Goal: Transaction & Acquisition: Purchase product/service

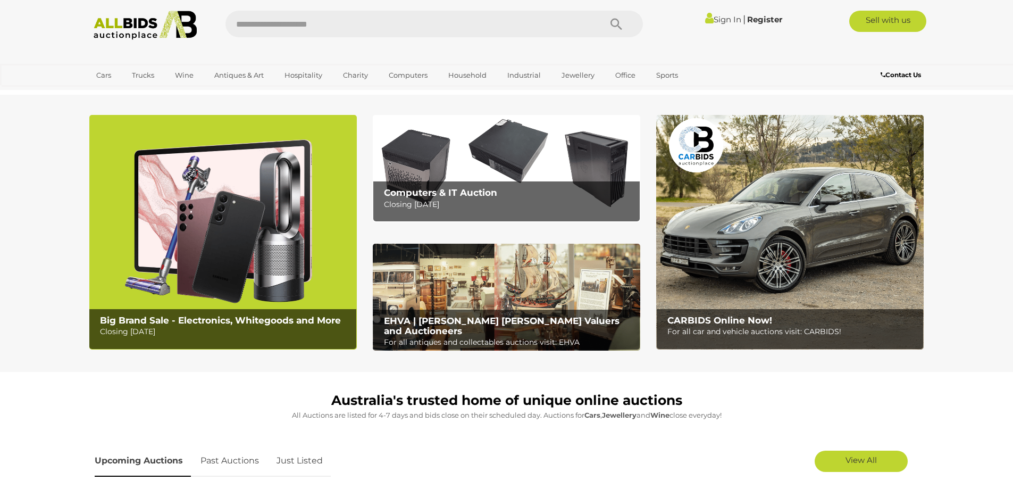
click at [403, 24] on input "text" at bounding box center [408, 24] width 365 height 27
type input "****"
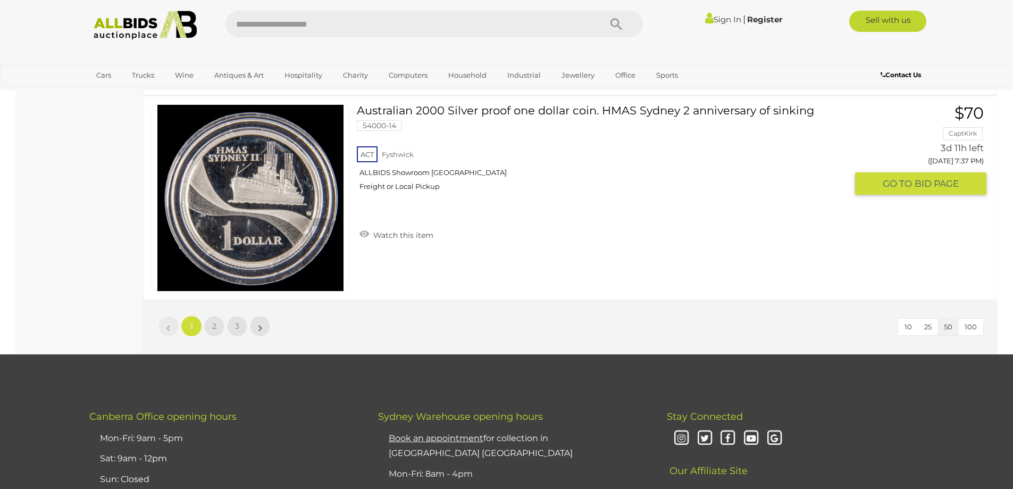
scroll to position [10108, 0]
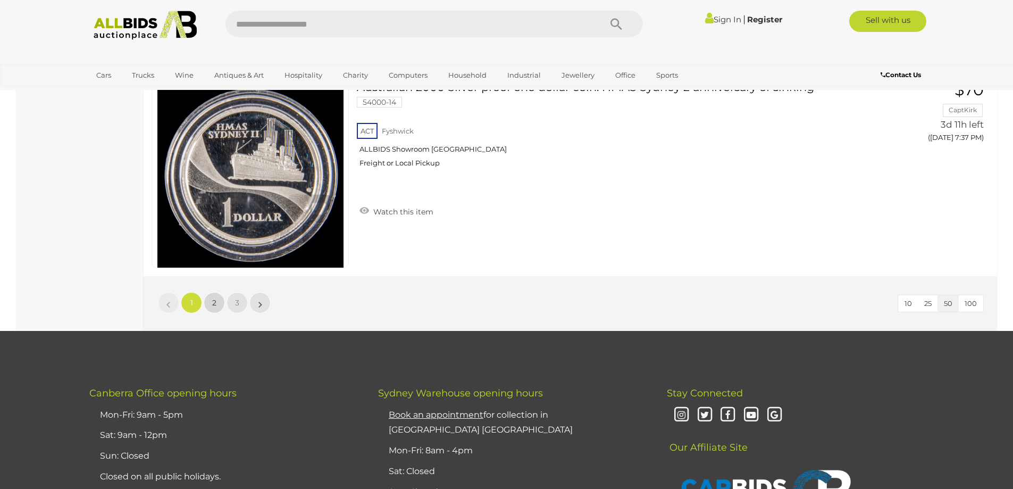
click at [215, 304] on span "2" at bounding box center [214, 303] width 4 height 10
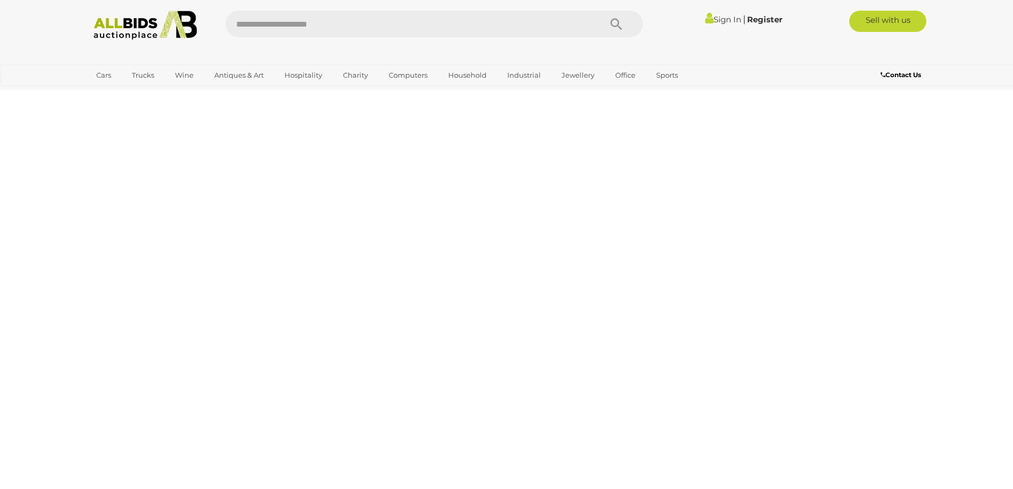
scroll to position [0, 0]
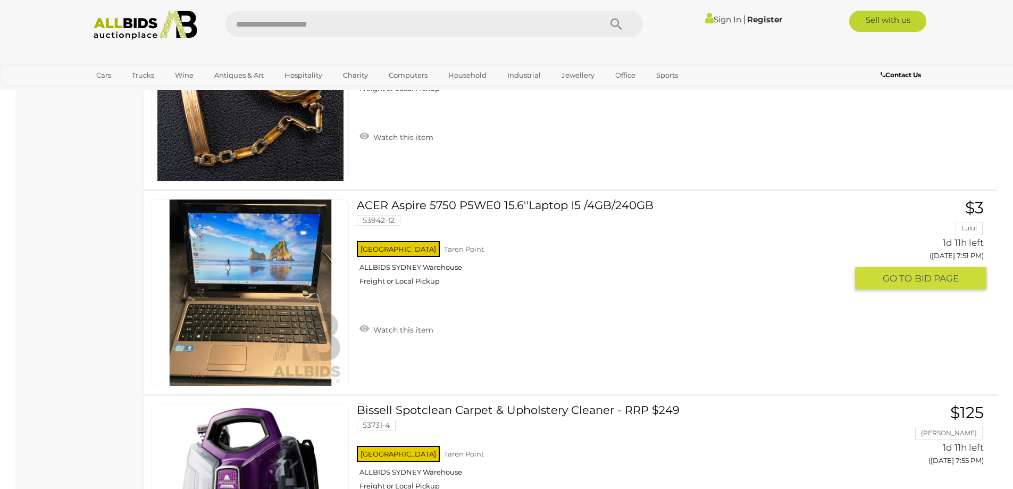
scroll to position [6863, 0]
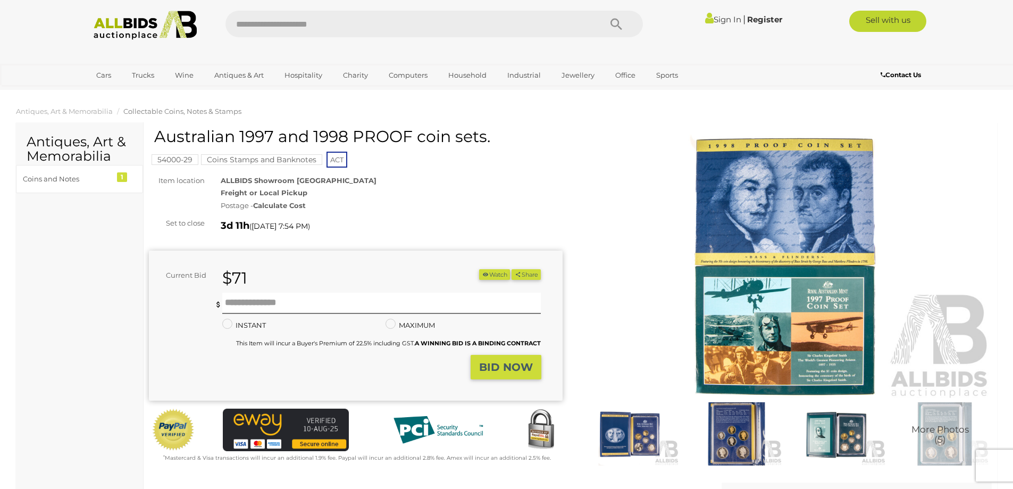
click at [294, 206] on strong "Calculate Cost" at bounding box center [279, 205] width 53 height 9
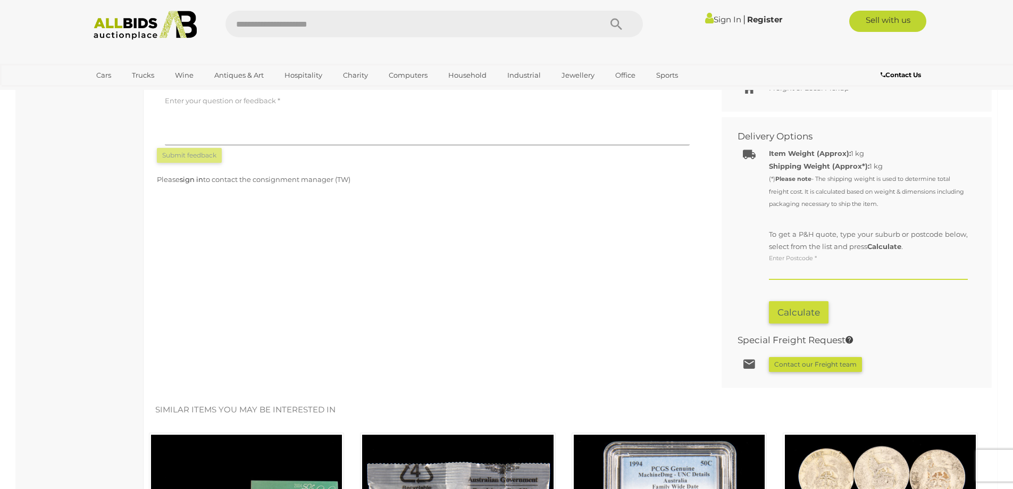
click at [803, 273] on input "text" at bounding box center [868, 272] width 199 height 16
click at [785, 309] on button "Calculate" at bounding box center [799, 312] width 60 height 23
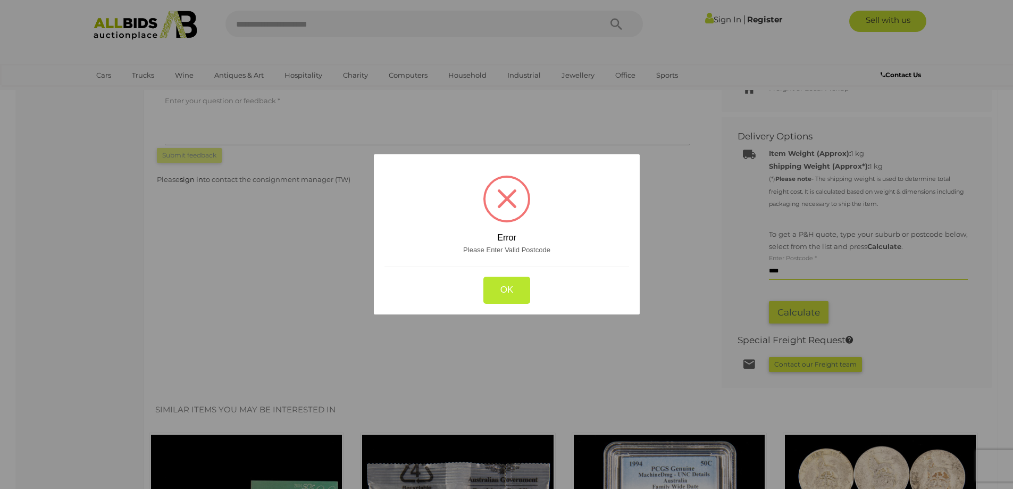
click at [500, 293] on button "OK" at bounding box center [506, 289] width 47 height 27
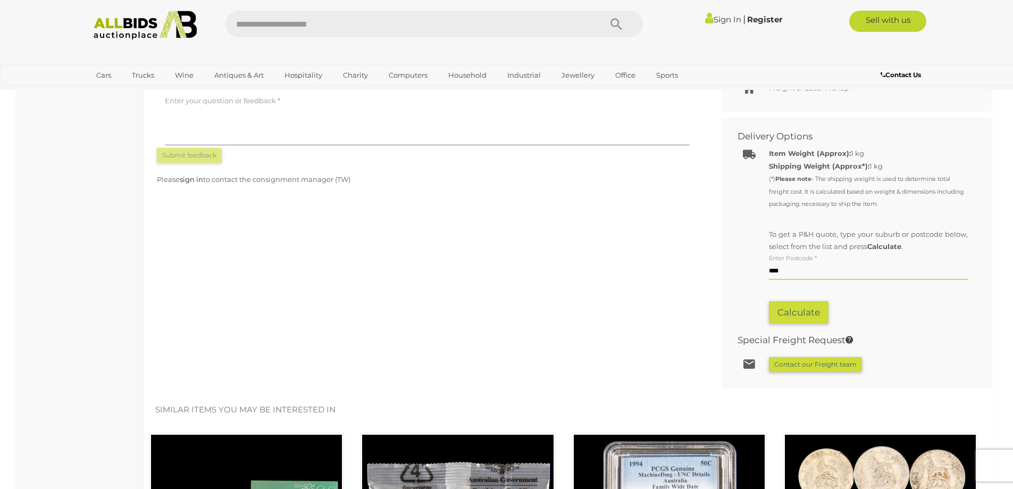
click at [791, 273] on input "****" at bounding box center [868, 272] width 199 height 16
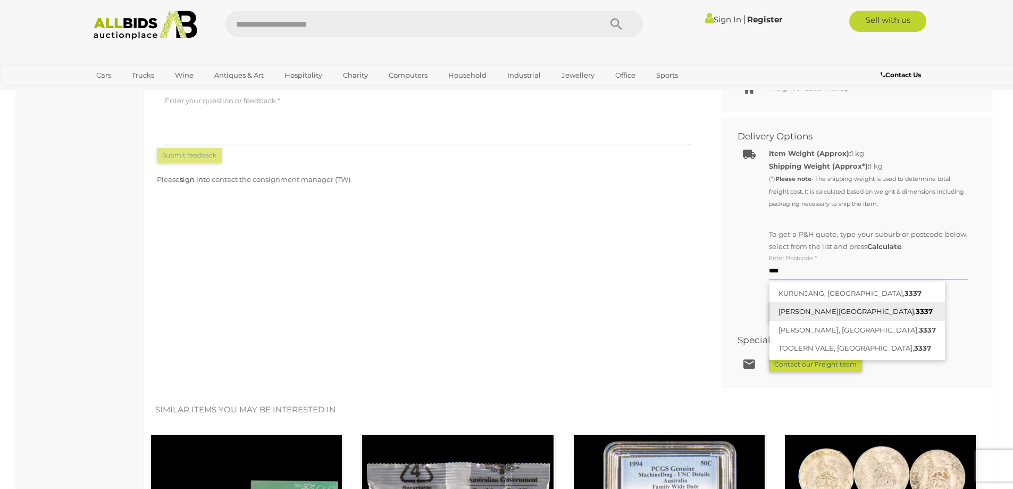
click at [825, 310] on link "MELTON, VIC, 3337" at bounding box center [858, 311] width 176 height 19
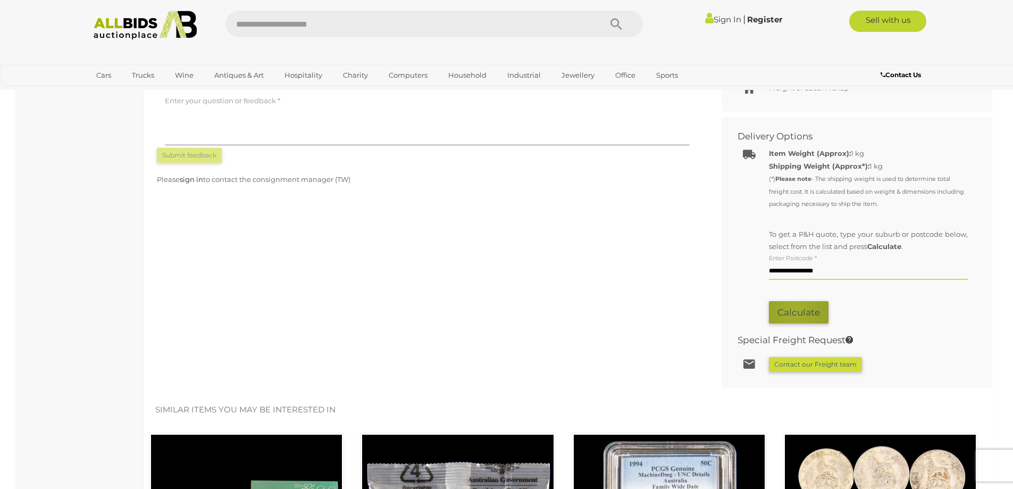
click at [795, 310] on button "Calculate" at bounding box center [799, 312] width 60 height 23
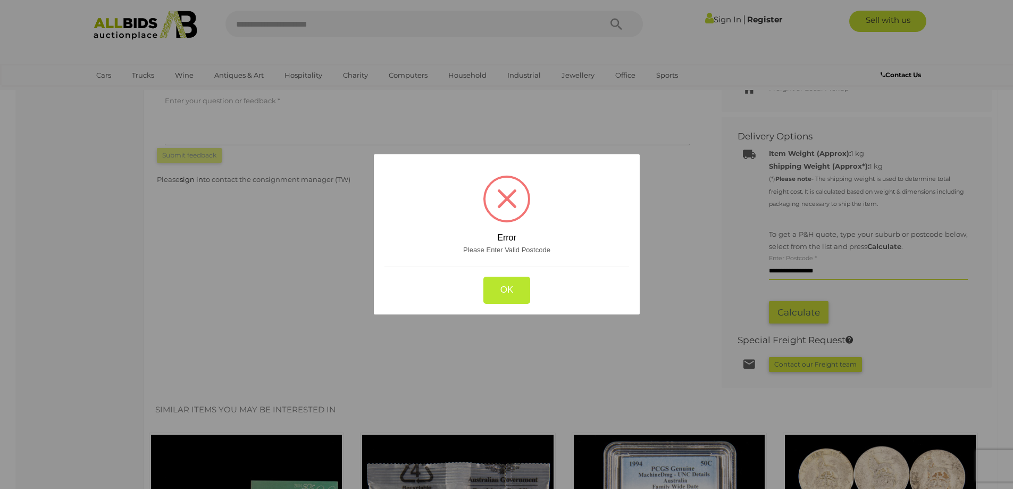
click at [497, 290] on button "OK" at bounding box center [506, 289] width 47 height 27
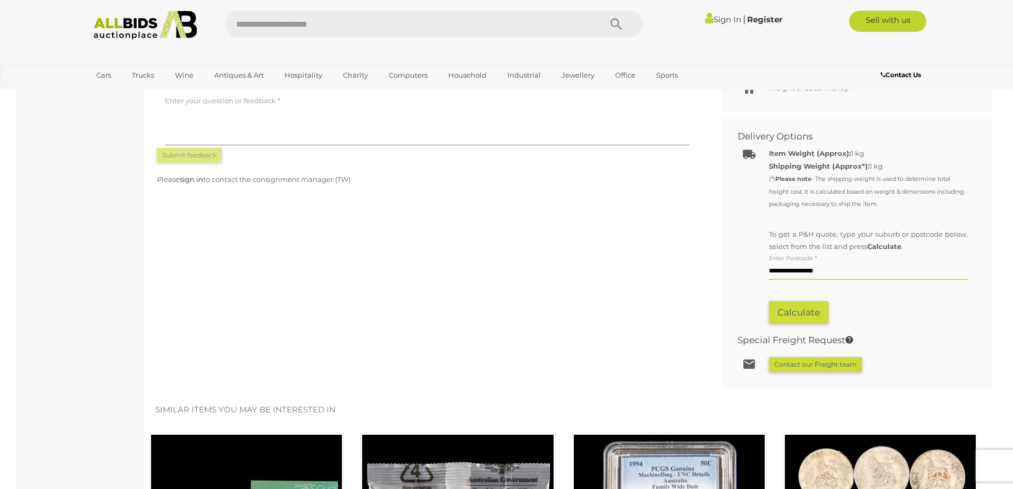
click at [833, 273] on input "**********" at bounding box center [868, 272] width 199 height 16
type input "*"
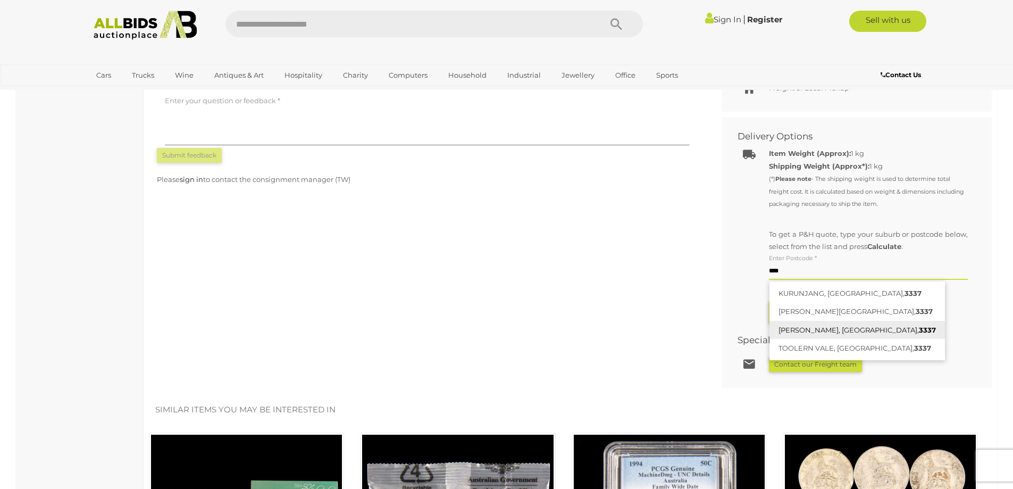
click at [820, 330] on link "MELTON WEST, VIC, 3337" at bounding box center [858, 330] width 176 height 19
type input "**********"
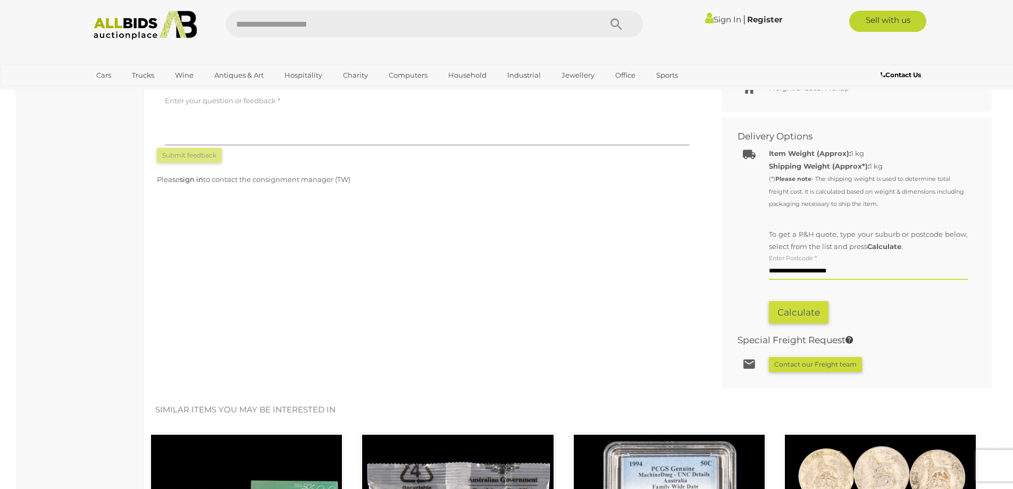
click at [793, 319] on button "Calculate" at bounding box center [799, 312] width 60 height 23
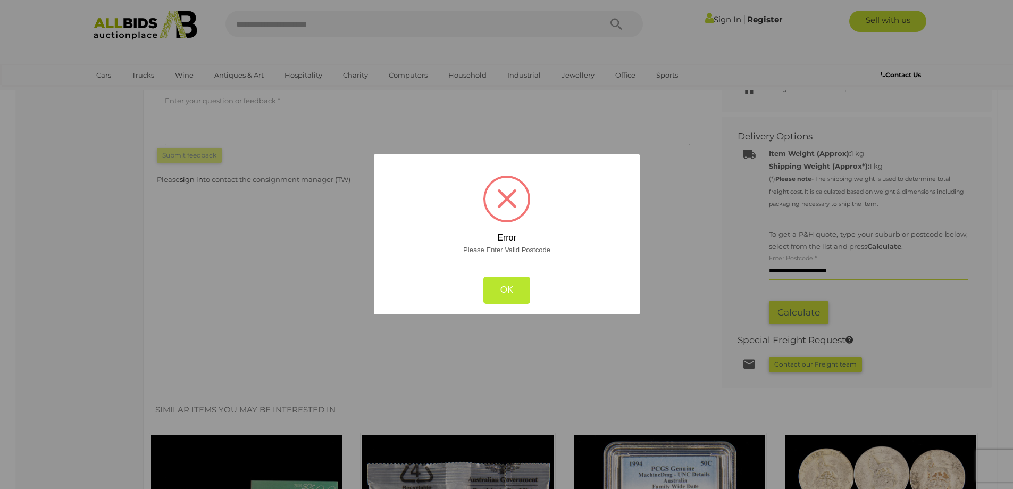
click at [502, 289] on button "OK" at bounding box center [506, 289] width 47 height 27
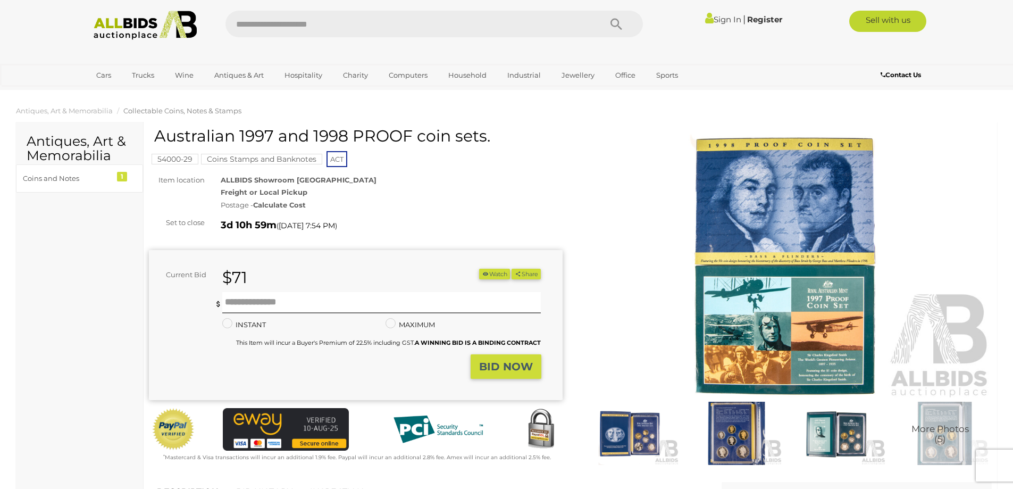
scroll to position [0, 0]
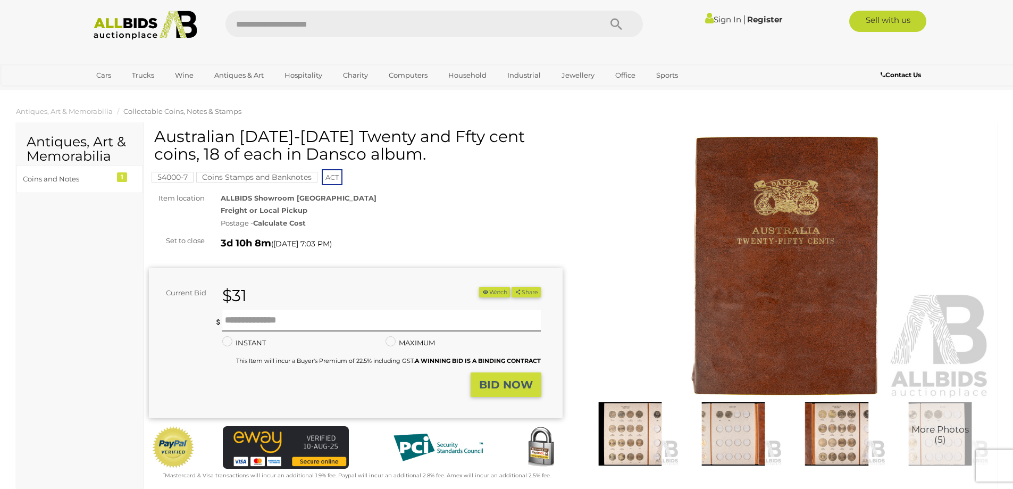
click at [629, 435] on img at bounding box center [630, 433] width 98 height 63
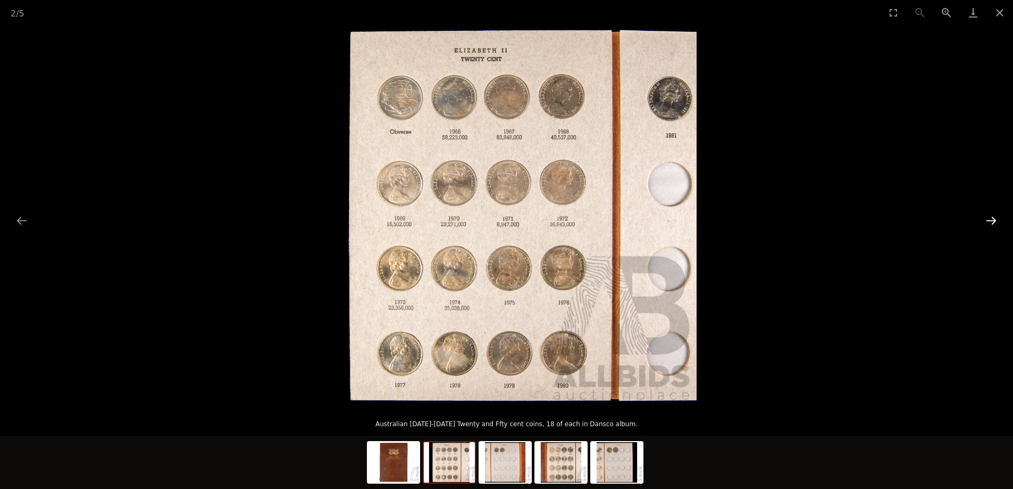
click at [995, 222] on button "Next slide" at bounding box center [992, 220] width 22 height 21
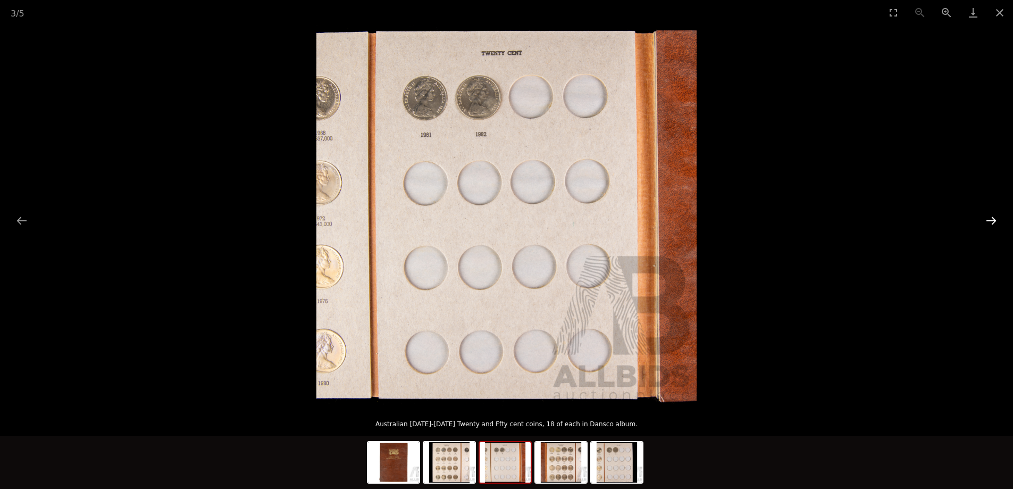
click at [995, 222] on button "Next slide" at bounding box center [992, 220] width 22 height 21
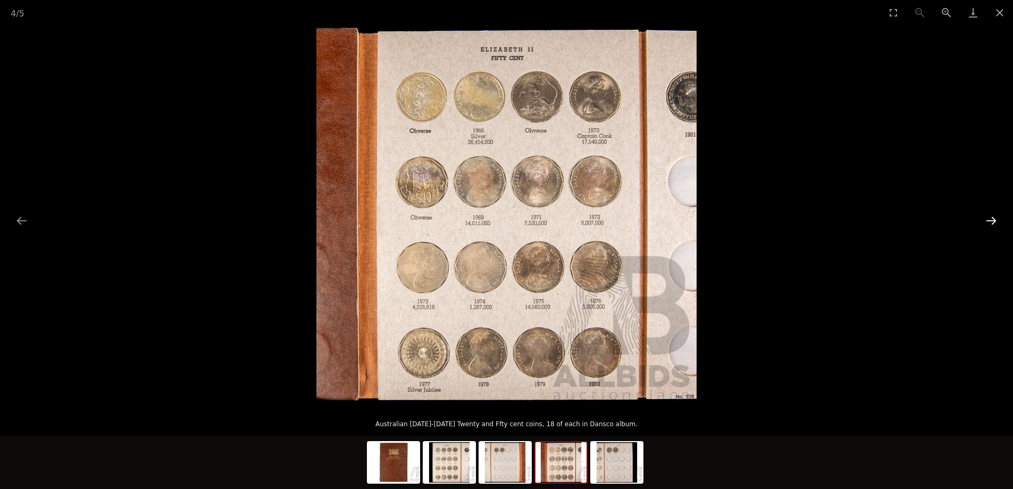
click at [995, 222] on button "Next slide" at bounding box center [992, 220] width 22 height 21
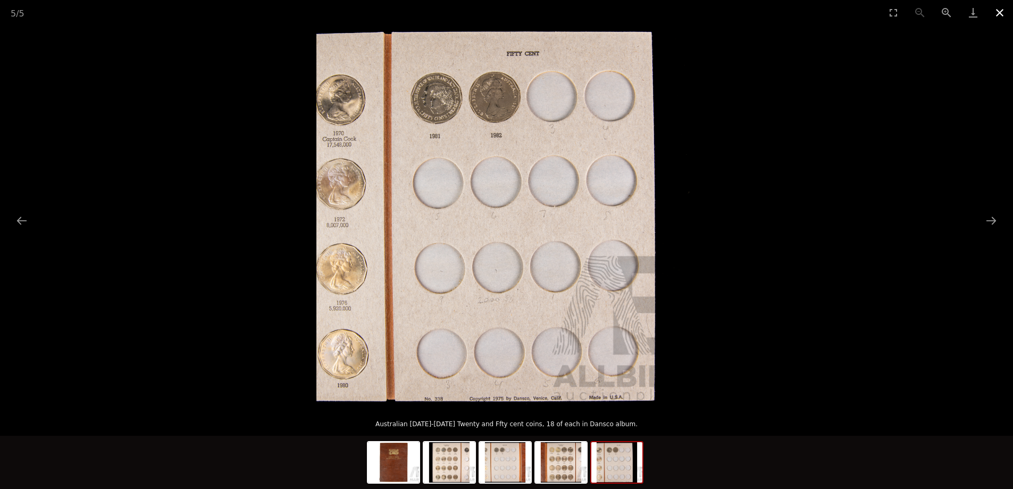
click at [1000, 14] on button "Close gallery" at bounding box center [1000, 12] width 27 height 25
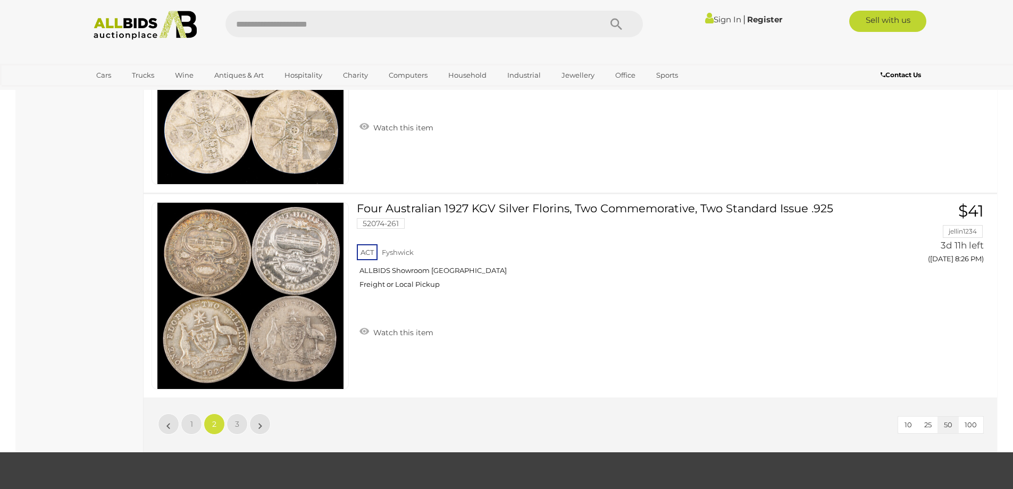
scroll to position [10002, 0]
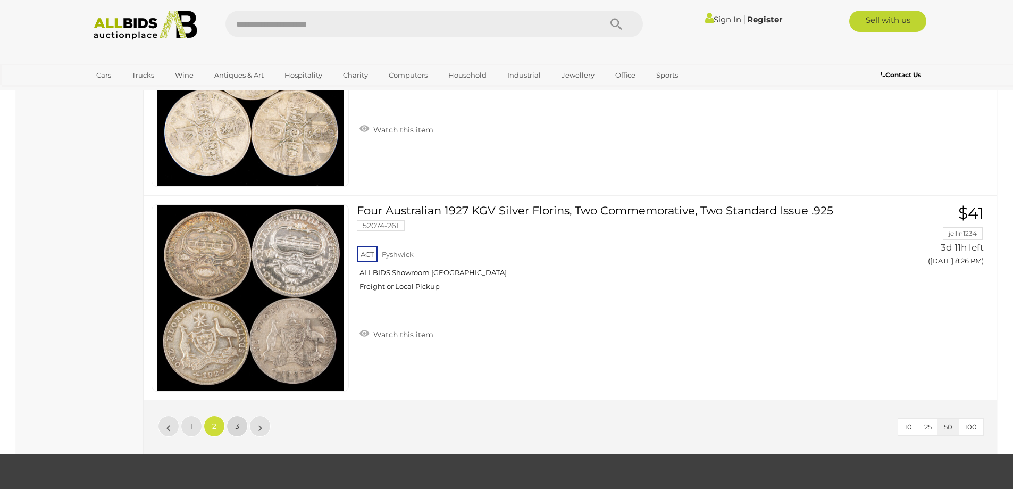
click at [235, 421] on span "3" at bounding box center [237, 426] width 4 height 10
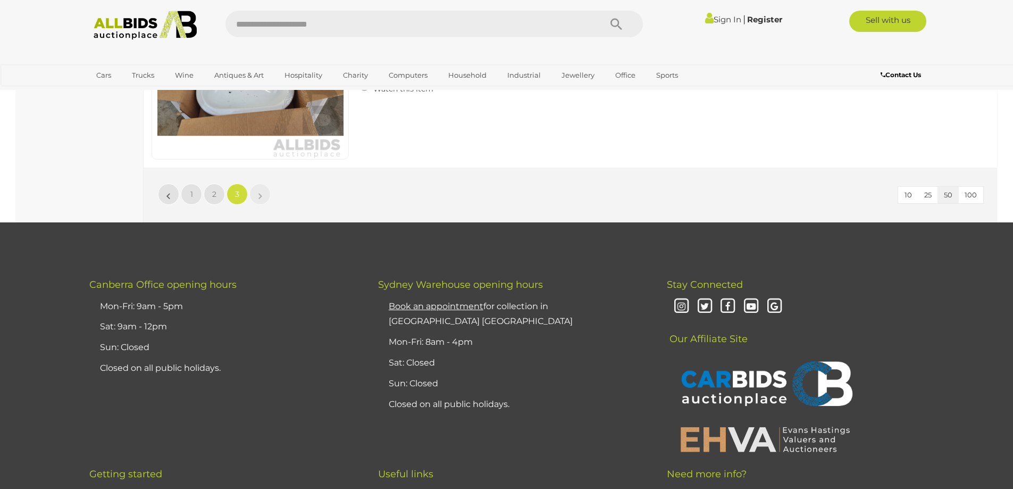
scroll to position [5533, 0]
